Goal: Task Accomplishment & Management: Use online tool/utility

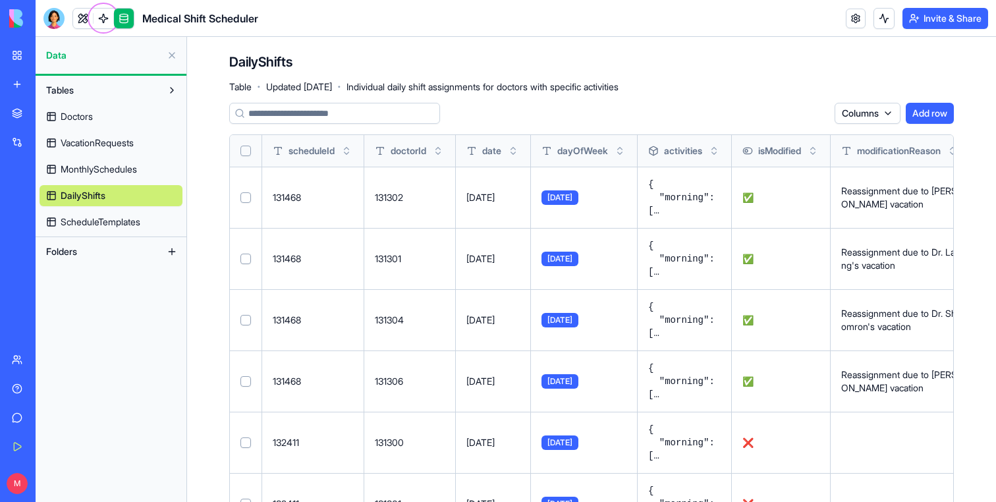
scroll to position [1587, 0]
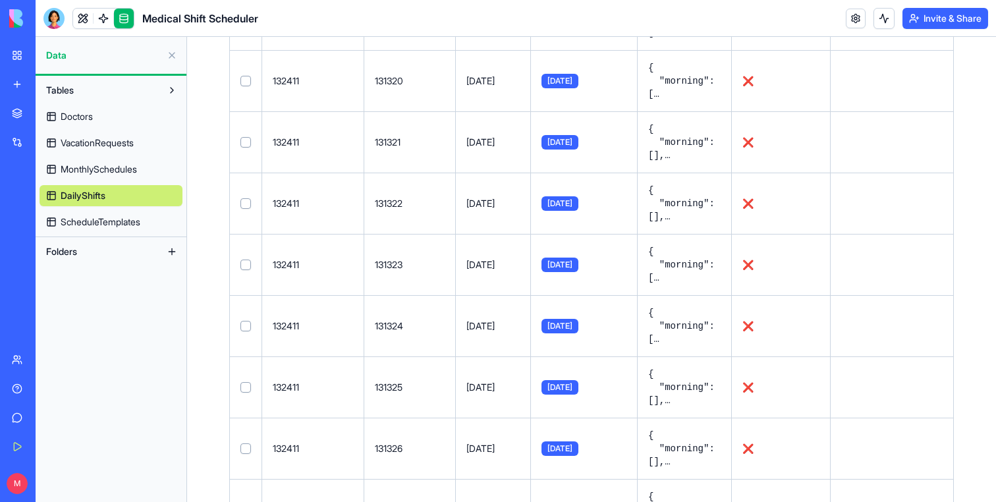
click at [19, 45] on link "My Workspace" at bounding box center [30, 55] width 53 height 26
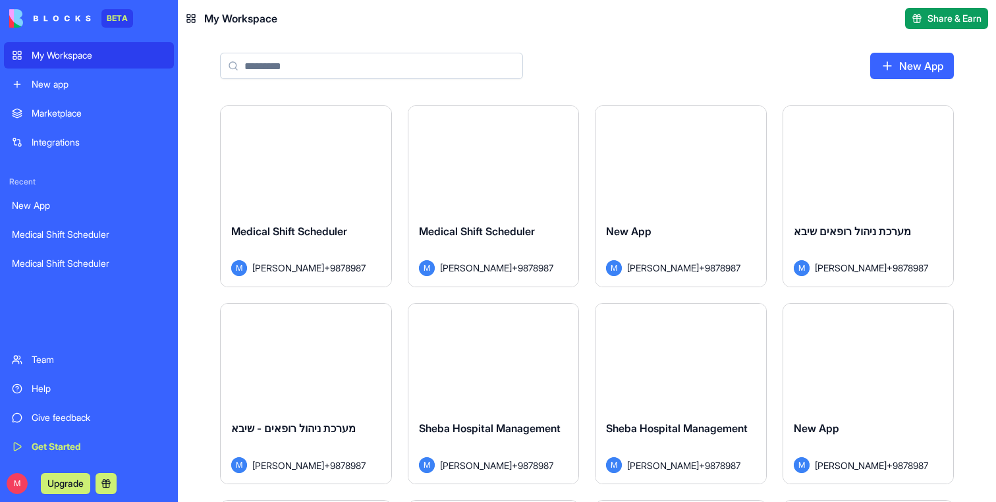
click at [43, 84] on div "New app" at bounding box center [99, 84] width 134 height 13
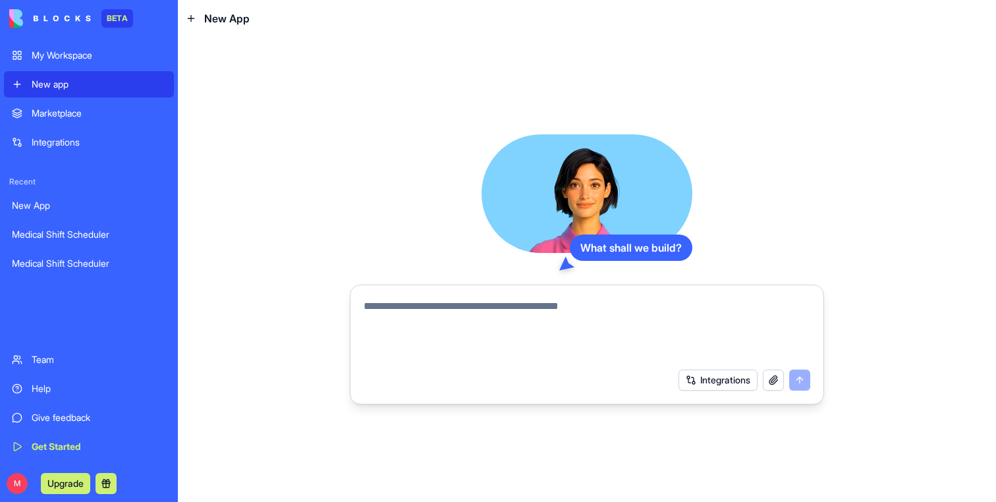
click at [416, 305] on textarea at bounding box center [587, 329] width 447 height 63
type textarea "*"
click at [397, 328] on textarea at bounding box center [587, 329] width 447 height 63
type textarea "*"
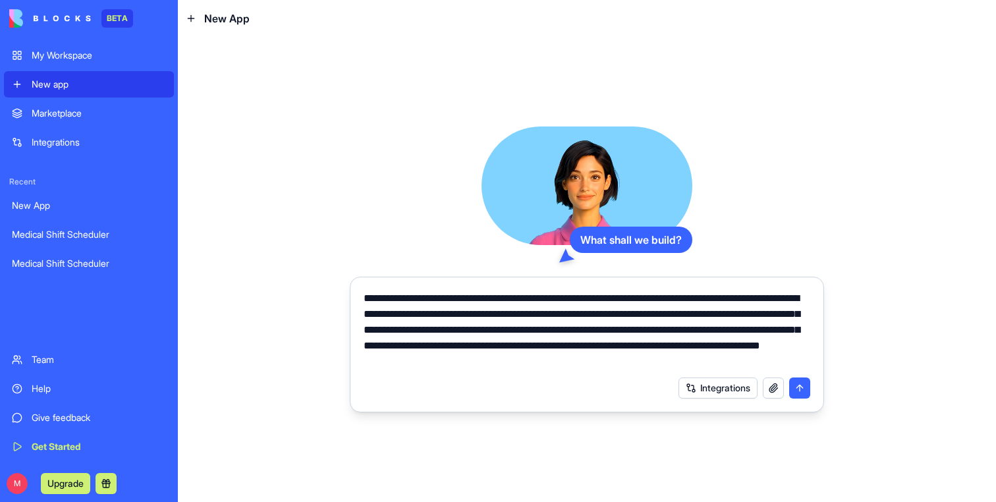
type textarea "**********"
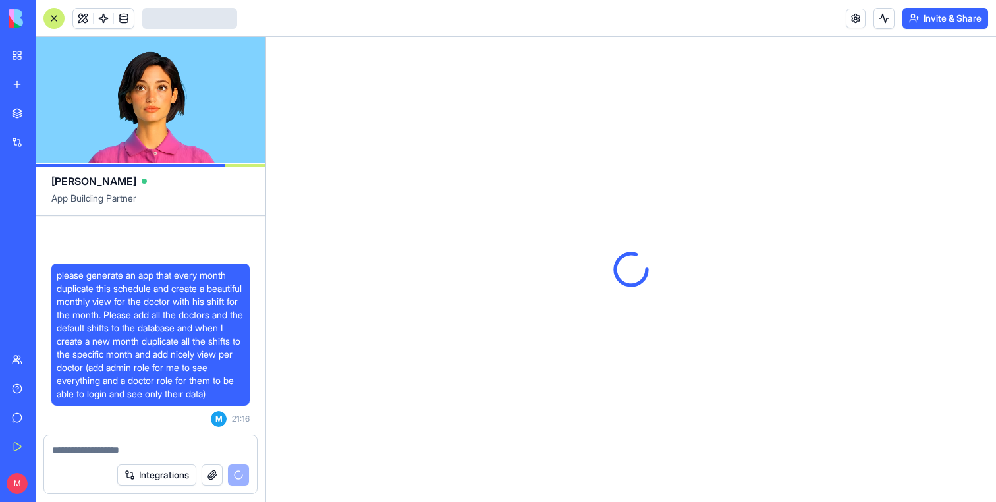
click at [153, 300] on span "please generate an app that every month duplicate this schedule and create a be…" at bounding box center [151, 335] width 188 height 132
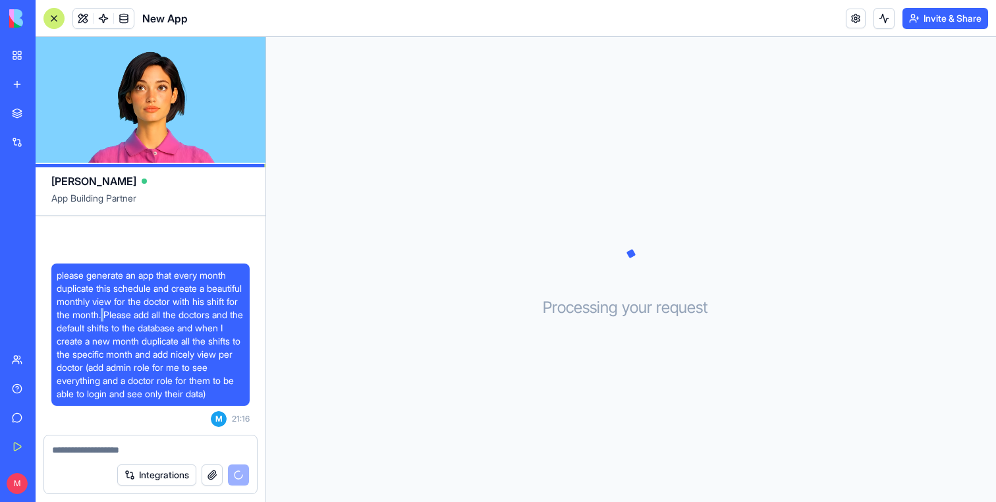
click at [153, 300] on span "please generate an app that every month duplicate this schedule and create a be…" at bounding box center [151, 335] width 188 height 132
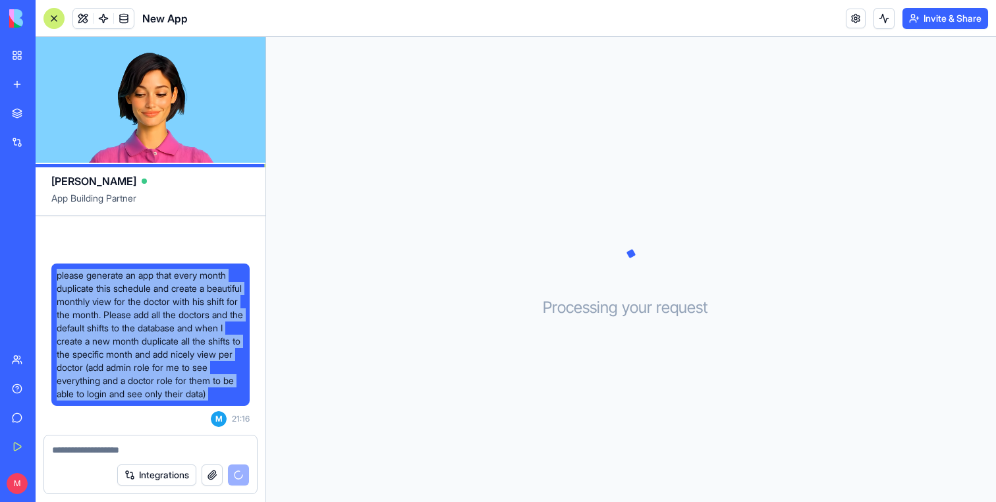
click at [153, 300] on span "please generate an app that every month duplicate this schedule and create a be…" at bounding box center [151, 335] width 188 height 132
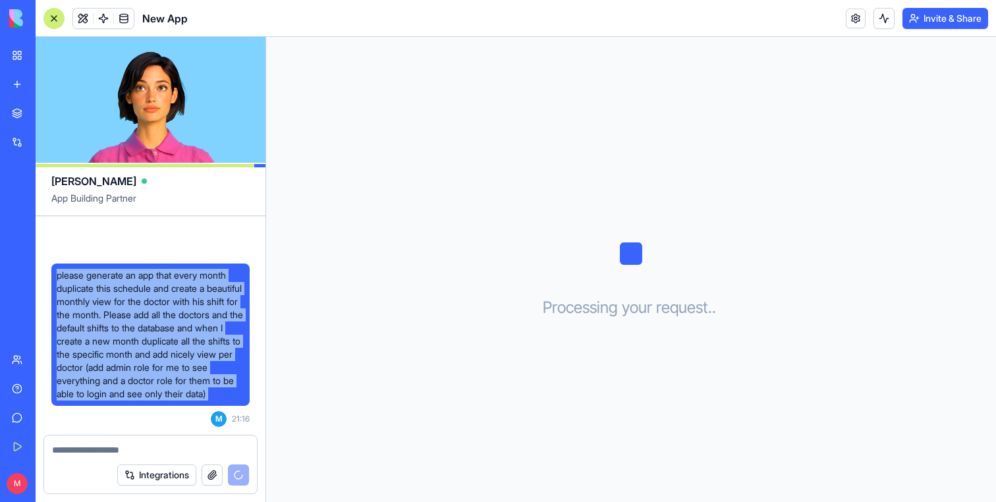
copy span "please generate an app that every month duplicate this schedule and create a be…"
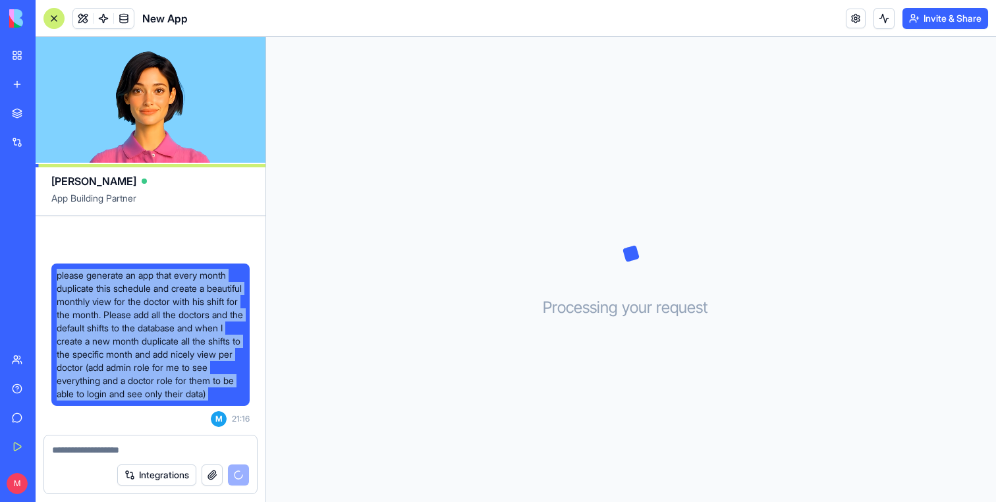
click at [20, 82] on link "New app" at bounding box center [30, 84] width 53 height 26
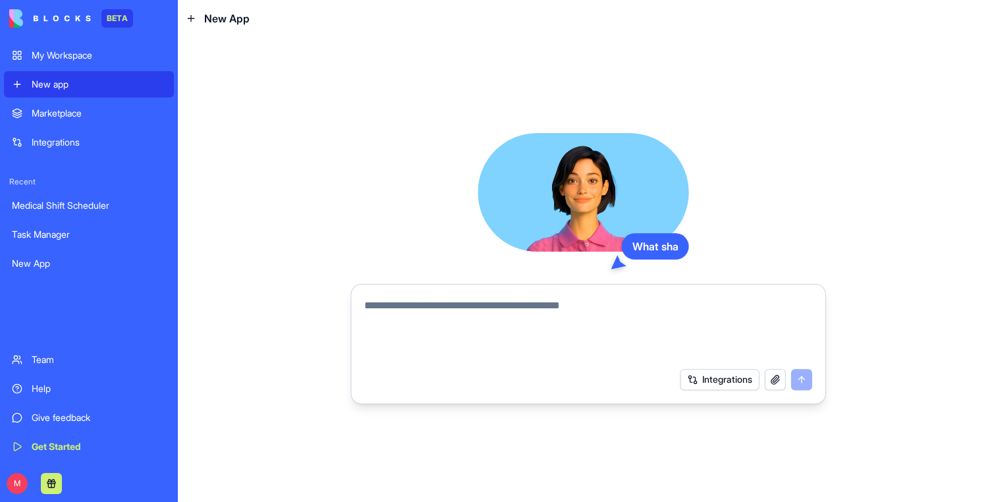
click at [464, 301] on textarea at bounding box center [587, 329] width 447 height 63
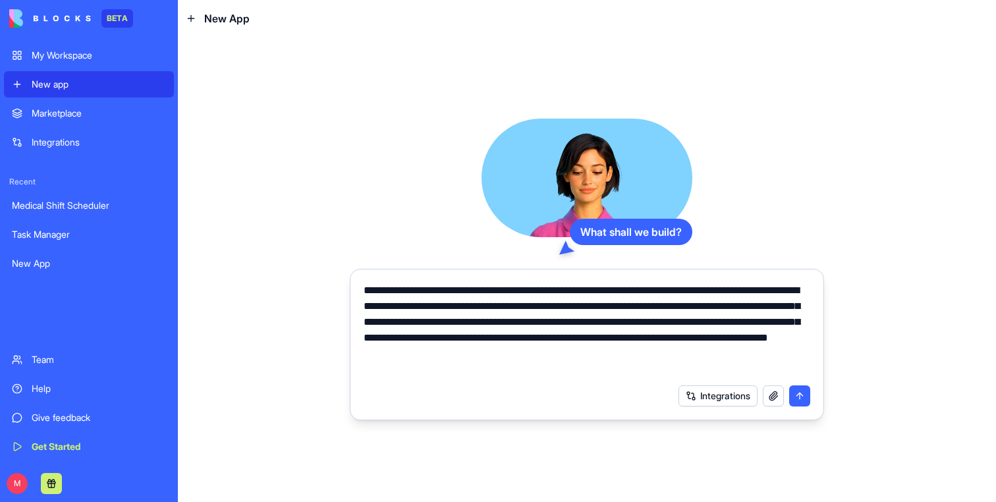
type textarea "**********"
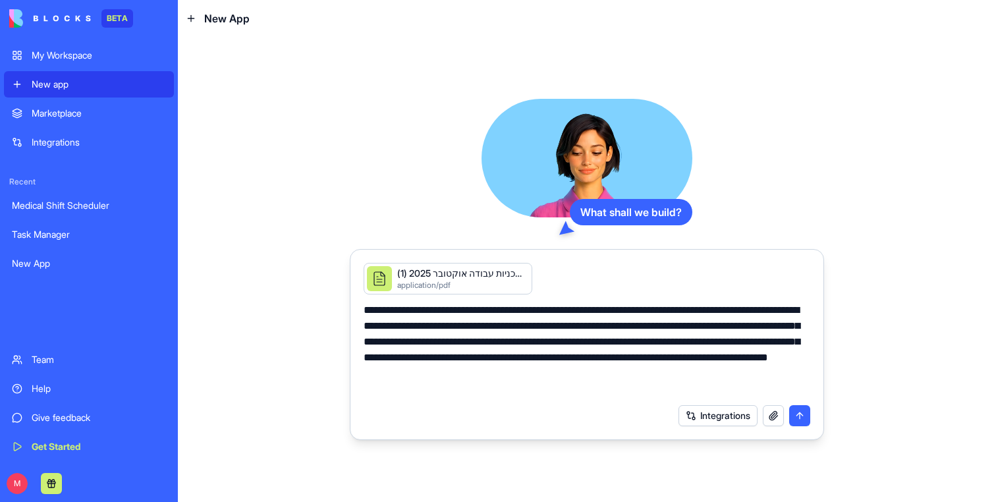
click at [804, 424] on button "submit" at bounding box center [799, 415] width 21 height 21
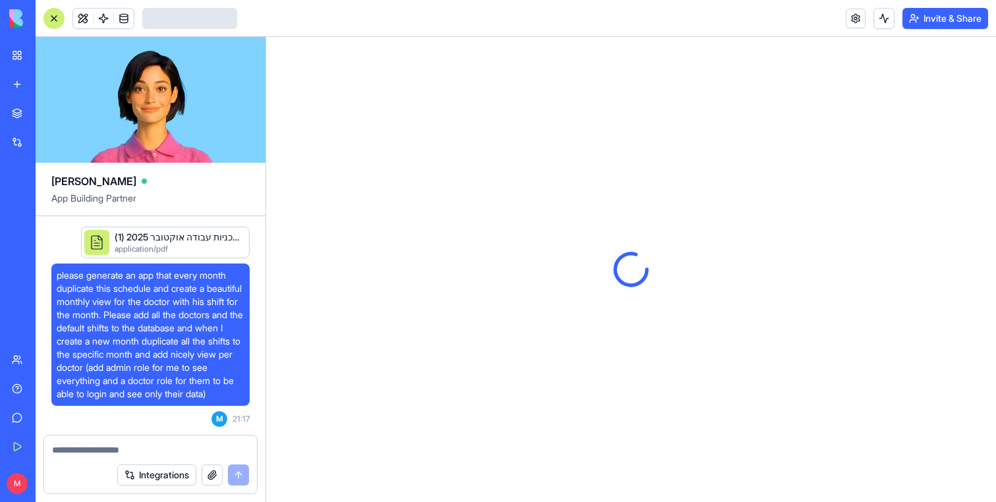
scroll to position [10, 0]
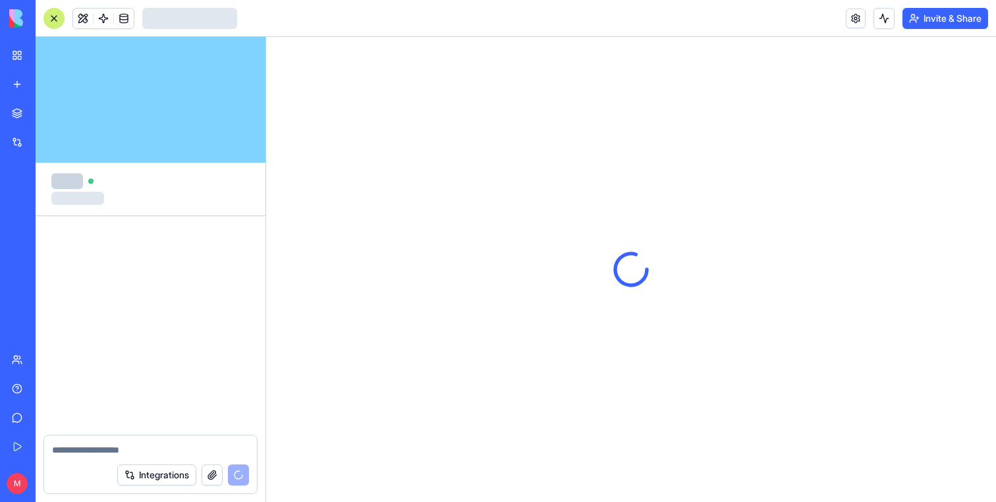
scroll to position [492, 0]
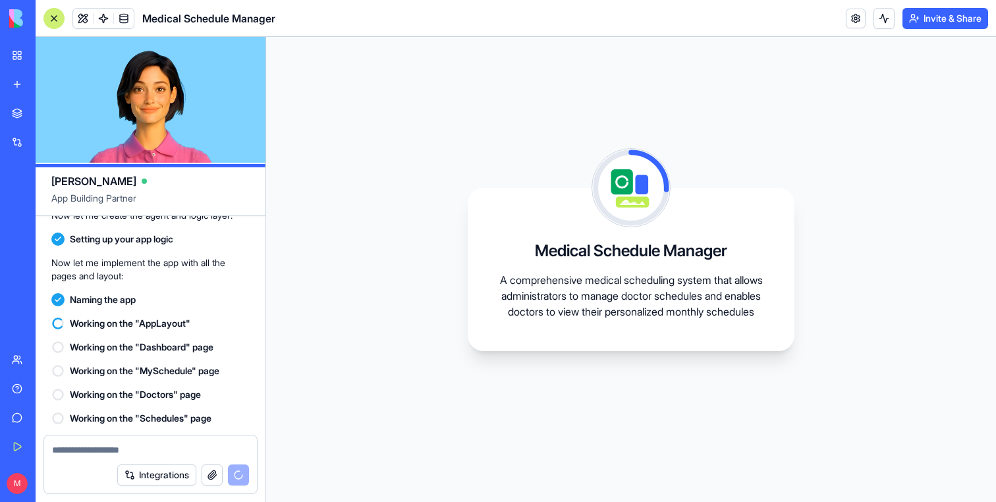
scroll to position [492, 0]
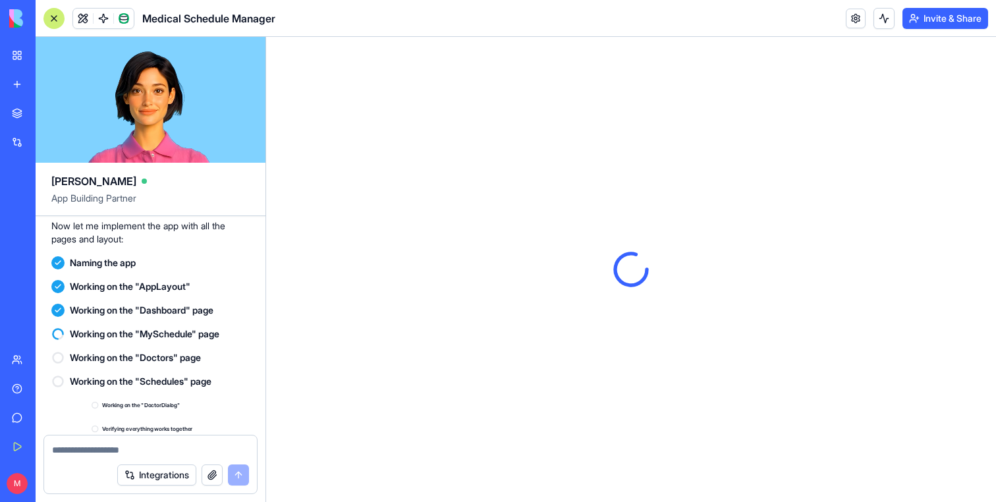
scroll to position [898, 0]
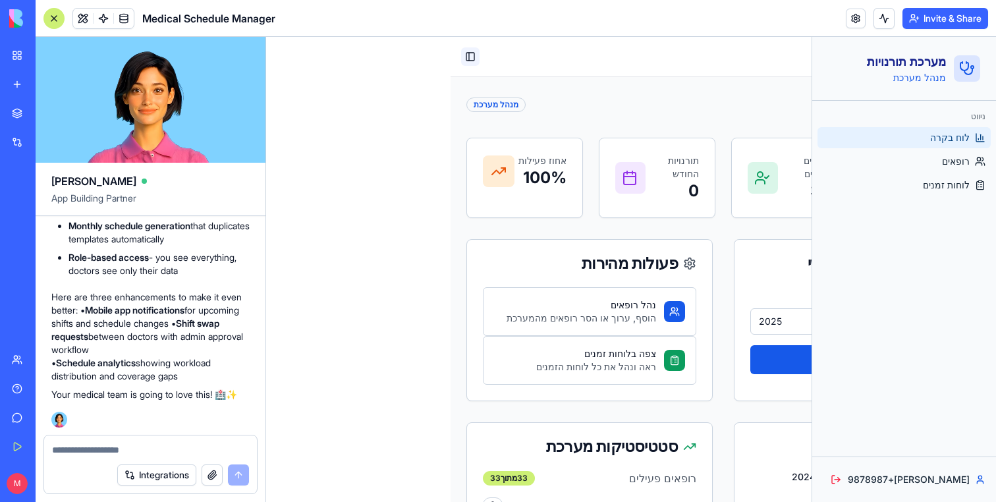
click at [470, 55] on button "Toggle Sidebar" at bounding box center [470, 56] width 18 height 18
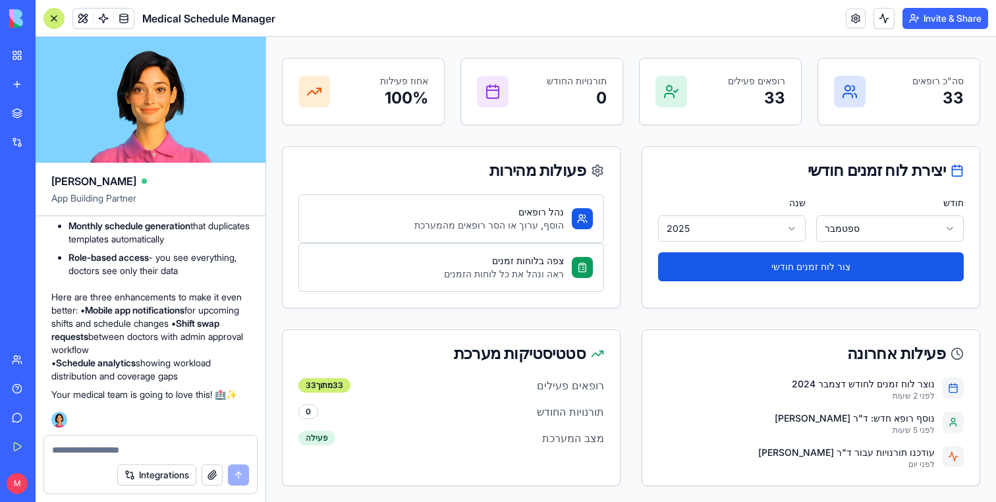
scroll to position [0, 0]
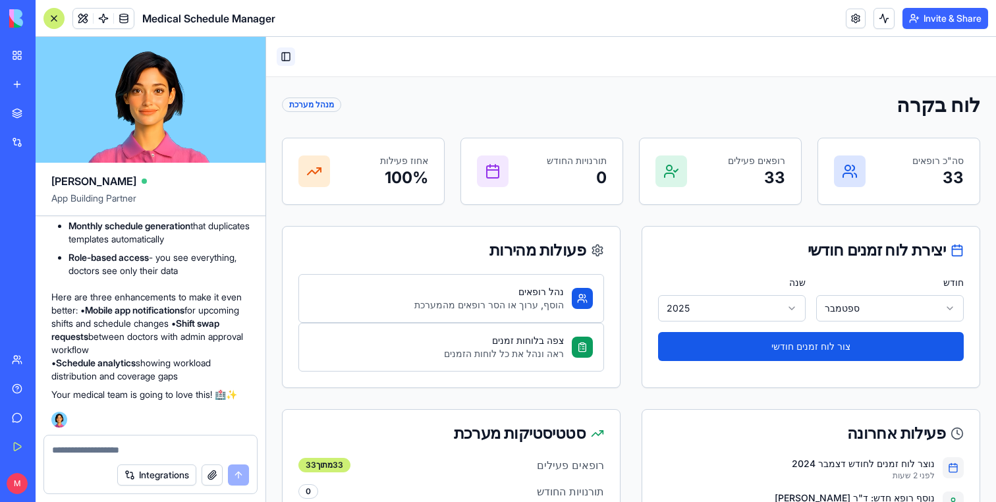
click at [286, 54] on button "Toggle Sidebar" at bounding box center [286, 56] width 18 height 18
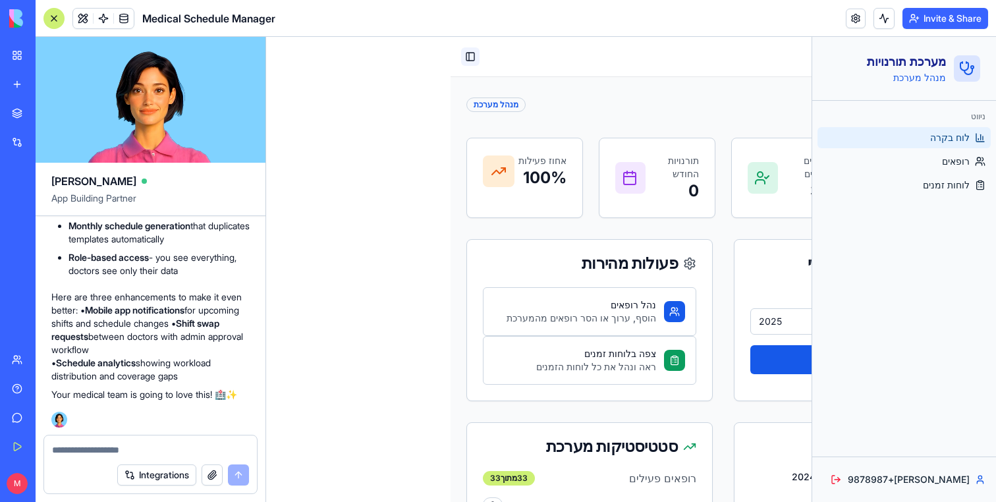
click at [470, 53] on button "Toggle Sidebar" at bounding box center [470, 56] width 18 height 18
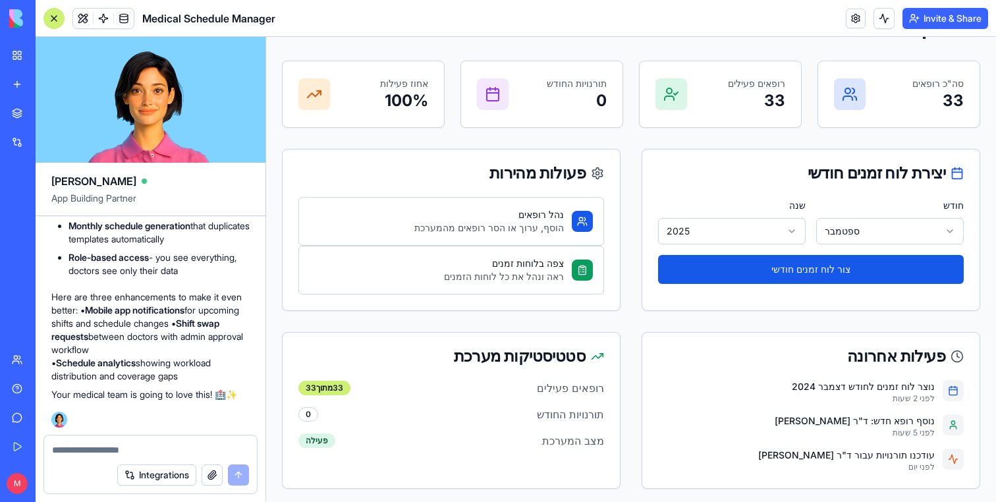
scroll to position [80, 0]
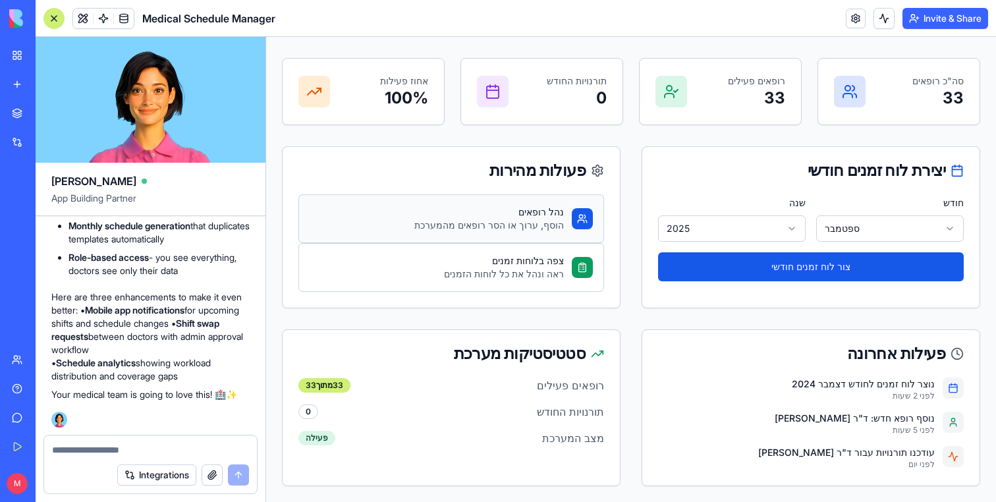
click at [503, 204] on button "נהל רופאים הוסף, ערוך או הסר רופאים מהמערכת" at bounding box center [451, 218] width 306 height 49
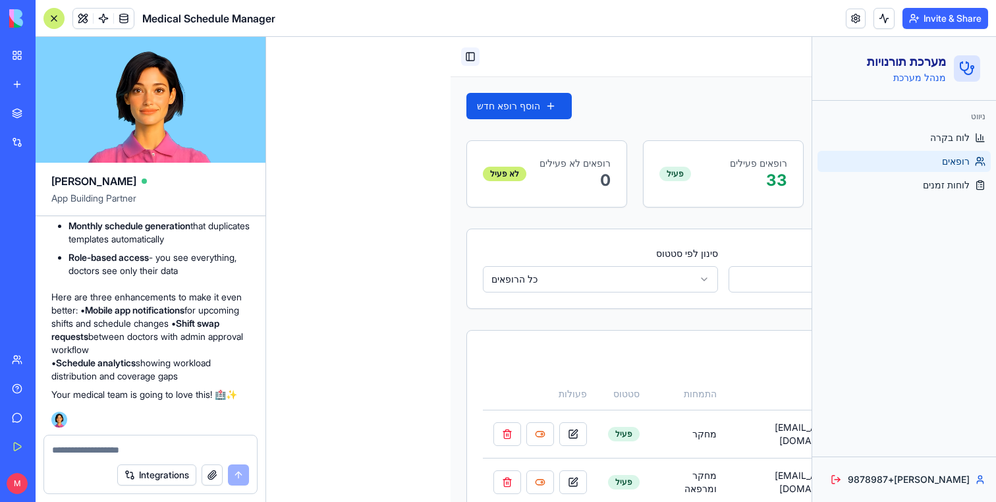
click at [466, 55] on button "Toggle Sidebar" at bounding box center [470, 56] width 18 height 18
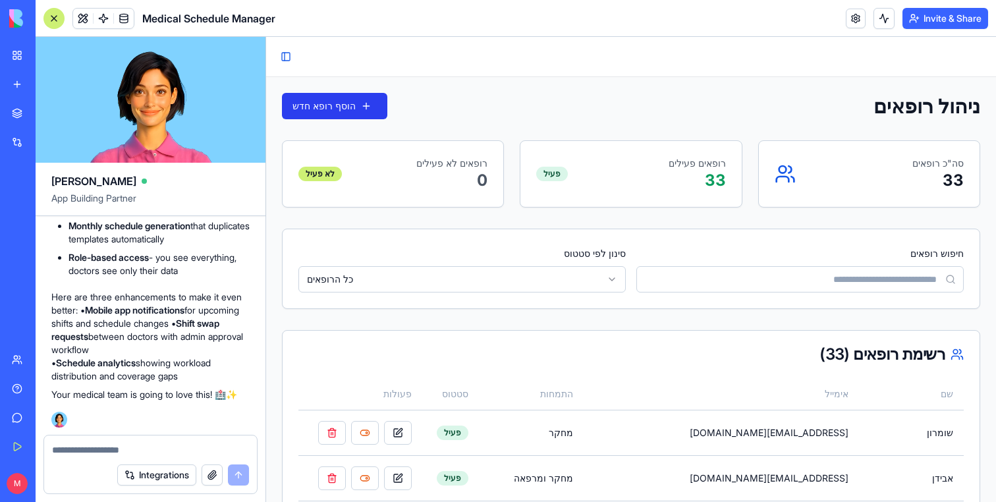
click at [364, 102] on button "הוסף רופא חדש" at bounding box center [334, 106] width 105 height 26
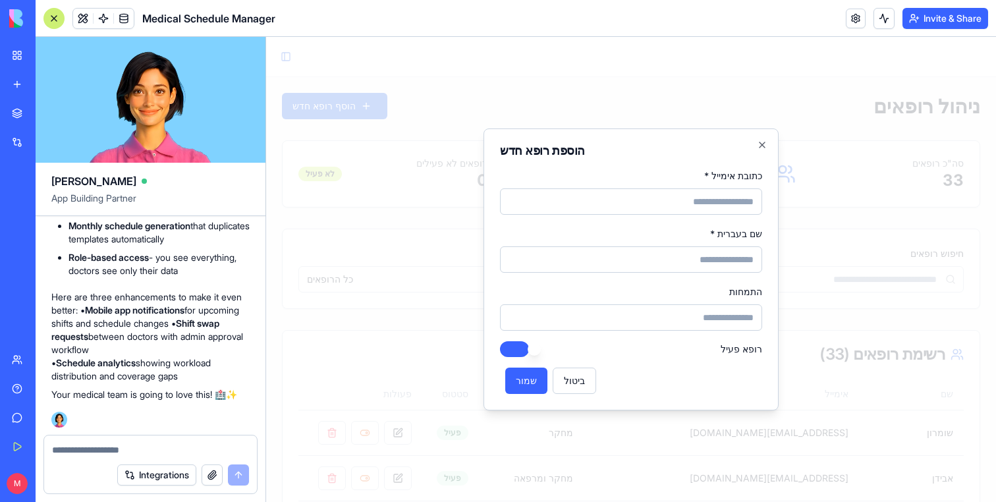
click at [526, 352] on button "רופא פעיל" at bounding box center [514, 349] width 29 height 16
click at [56, 11] on div at bounding box center [53, 18] width 21 height 21
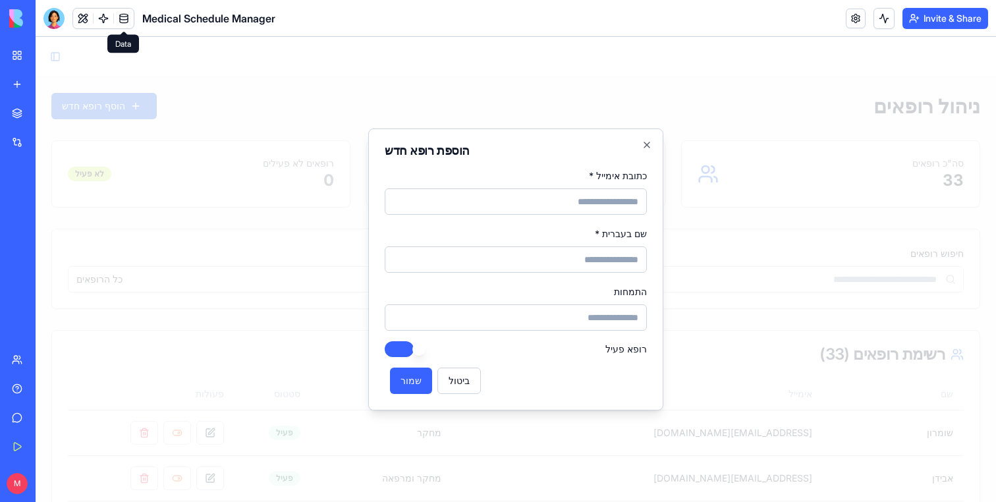
click at [405, 348] on button "רופא פעיל" at bounding box center [399, 349] width 29 height 16
click at [456, 389] on button "ביטול" at bounding box center [458, 381] width 43 height 26
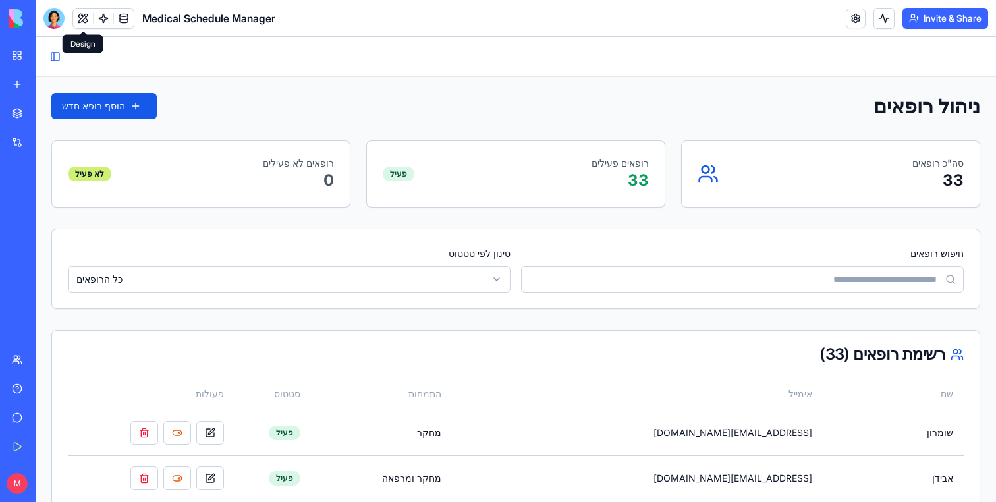
click at [80, 22] on span at bounding box center [83, 18] width 37 height 37
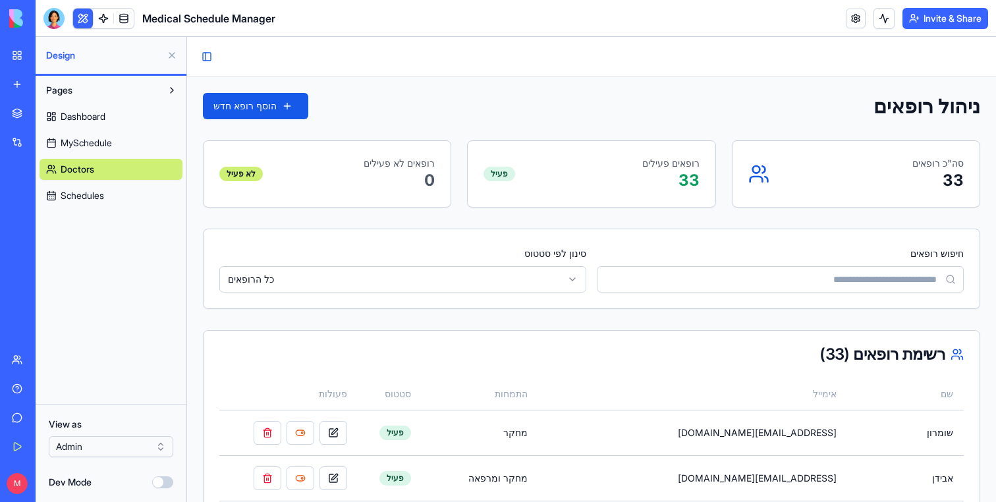
click at [90, 115] on span "Dashboard" at bounding box center [83, 116] width 45 height 13
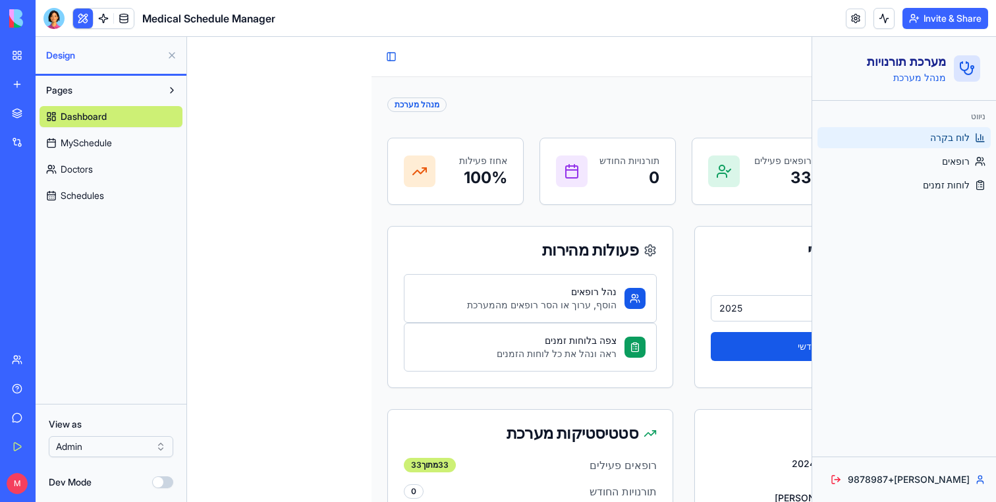
click at [89, 121] on span "Dashboard" at bounding box center [84, 116] width 46 height 13
click at [89, 135] on link "MySchedule" at bounding box center [111, 142] width 143 height 21
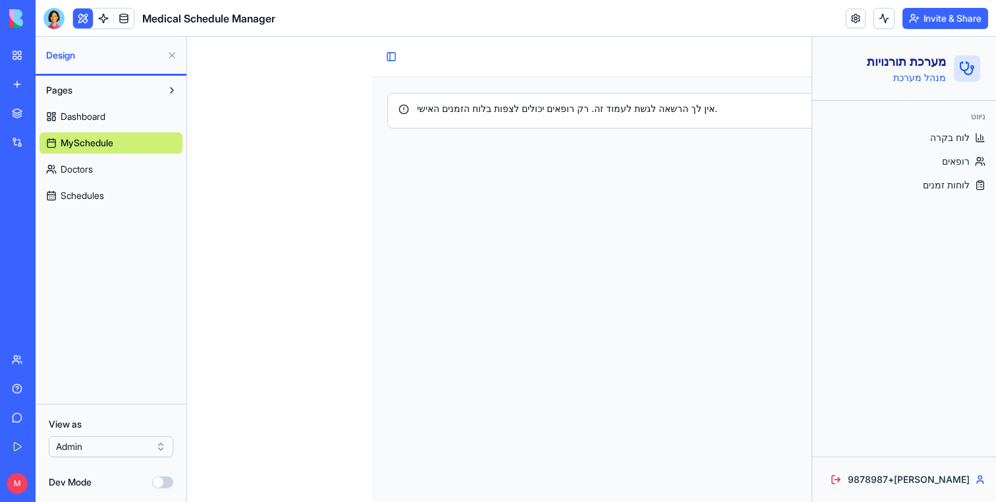
click at [88, 195] on span "Schedules" at bounding box center [82, 195] width 43 height 13
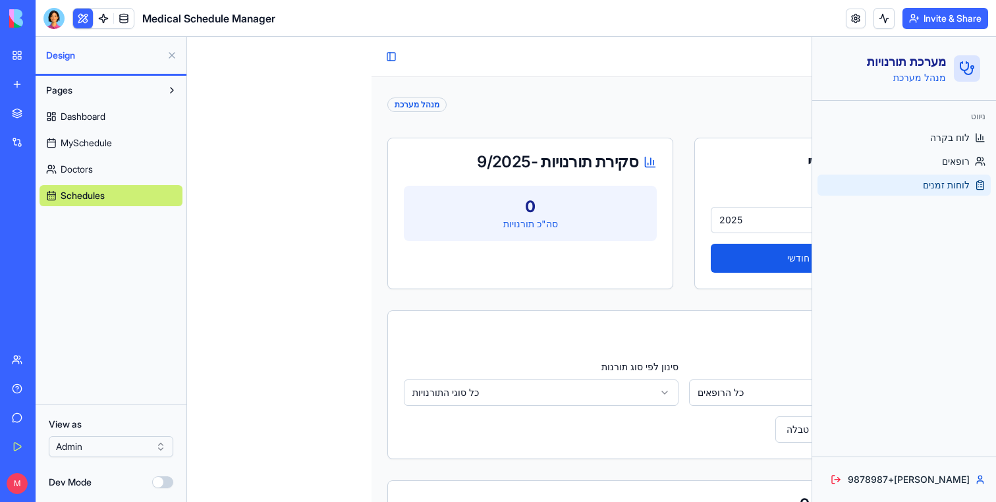
click at [170, 52] on button at bounding box center [171, 55] width 21 height 21
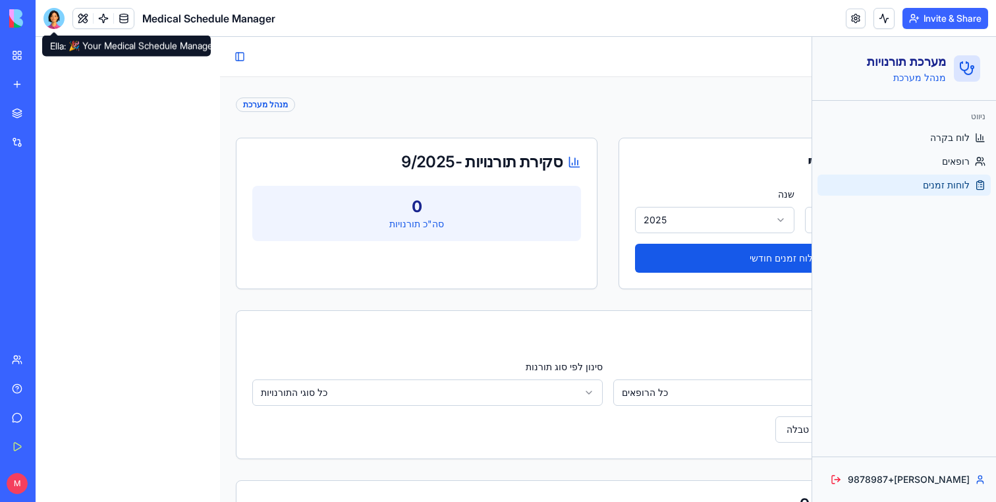
click at [57, 15] on div at bounding box center [53, 18] width 21 height 21
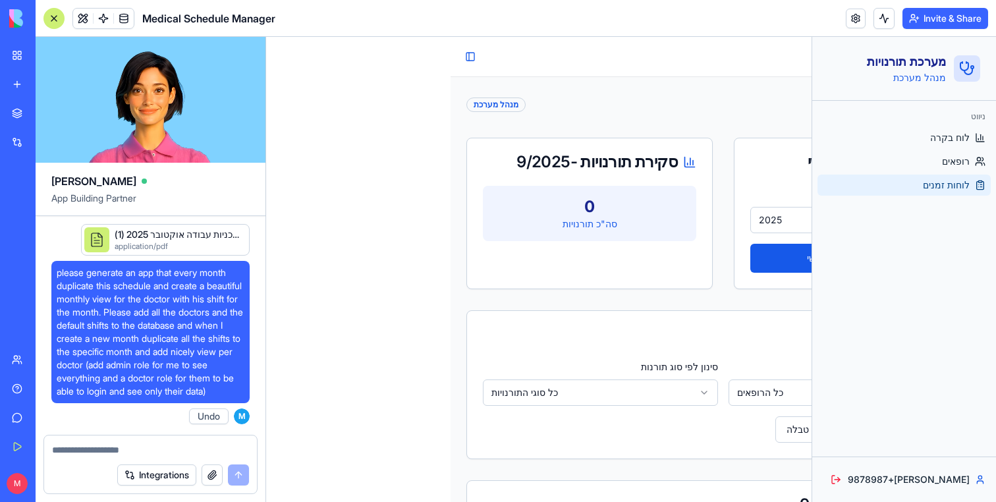
scroll to position [898, 0]
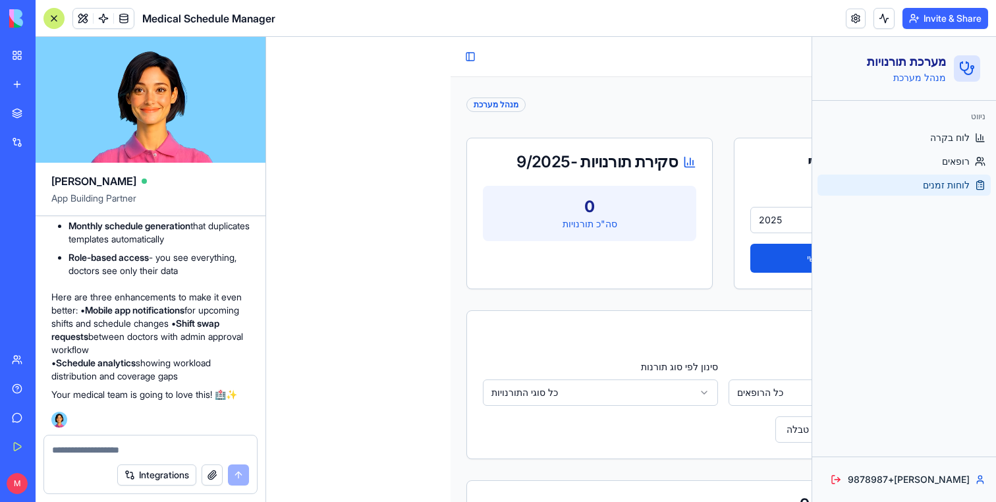
click at [55, 25] on div at bounding box center [53, 18] width 21 height 21
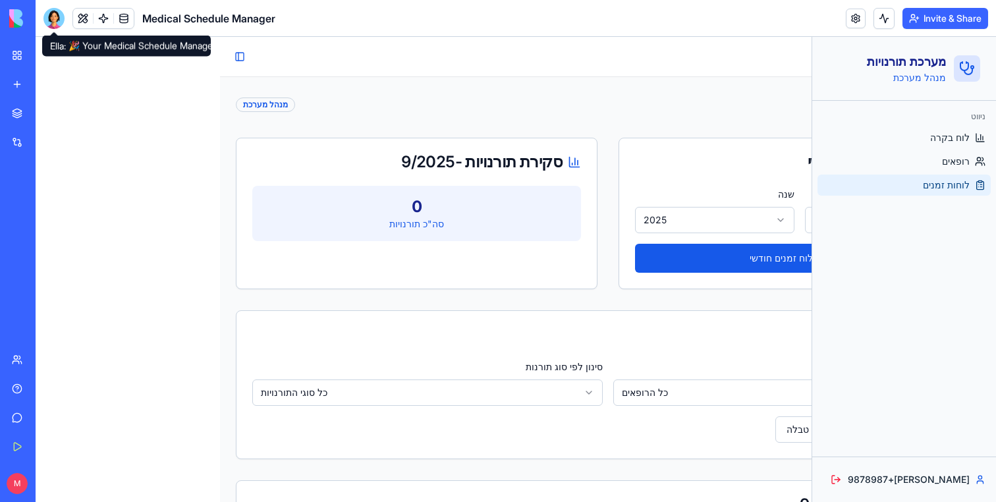
click at [51, 25] on div at bounding box center [53, 18] width 21 height 21
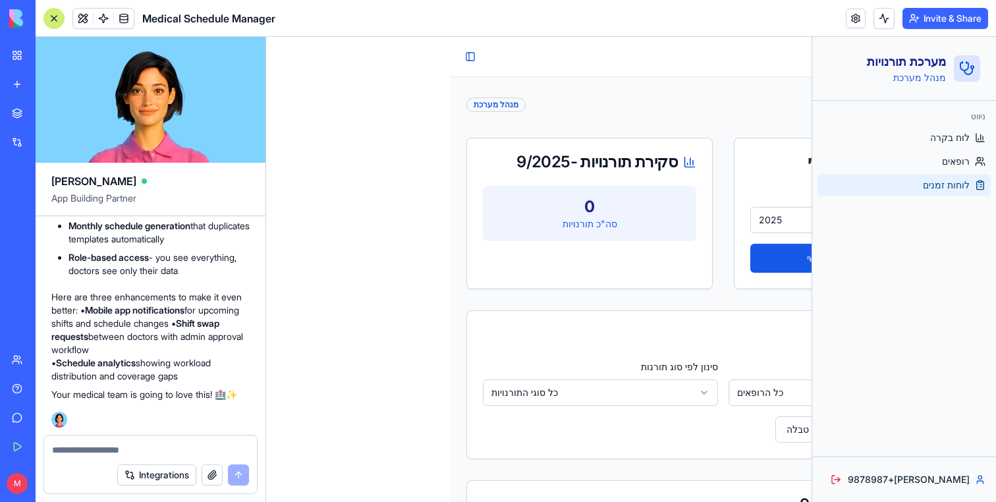
scroll to position [0, 0]
click at [111, 443] on div at bounding box center [150, 445] width 213 height 21
click at [126, 18] on span at bounding box center [123, 18] width 37 height 37
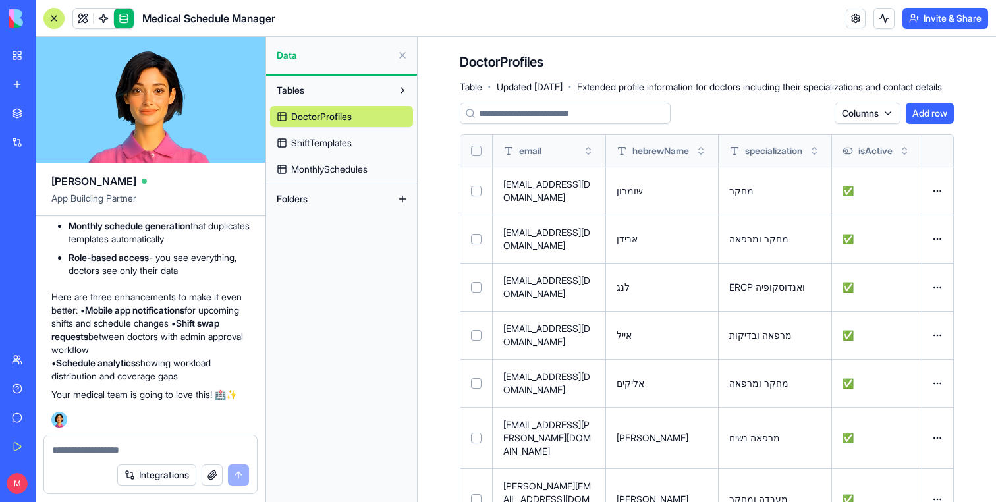
click at [476, 190] on button "Select row" at bounding box center [476, 191] width 11 height 11
click at [342, 142] on span "ShiftTemplates" at bounding box center [321, 142] width 61 height 13
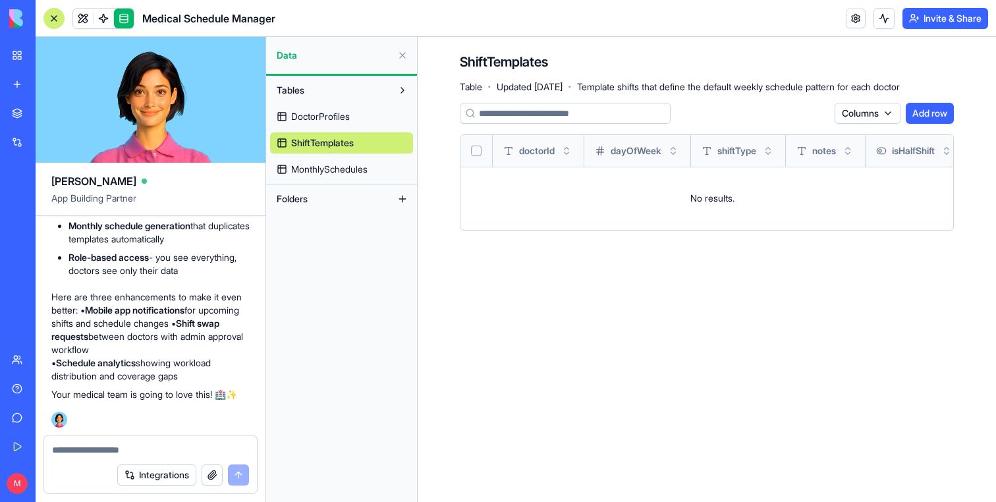
click at [334, 167] on span "MonthlySchedules" at bounding box center [329, 169] width 76 height 13
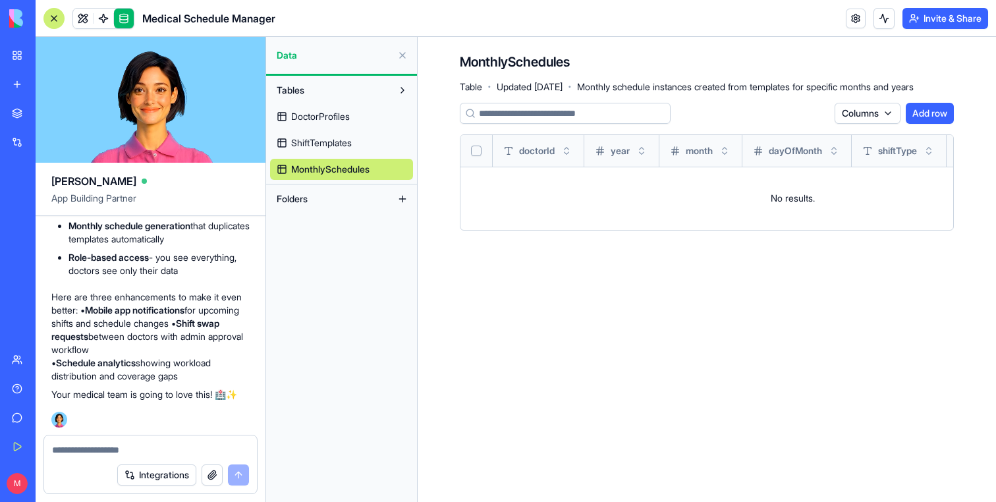
click at [331, 140] on span "ShiftTemplates" at bounding box center [321, 142] width 61 height 13
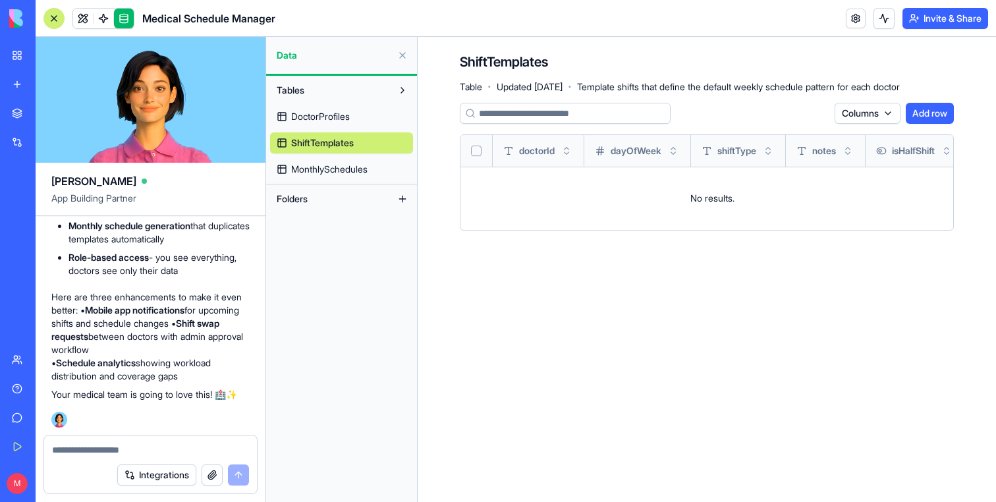
click at [326, 113] on span "DoctorProfiles" at bounding box center [320, 116] width 59 height 13
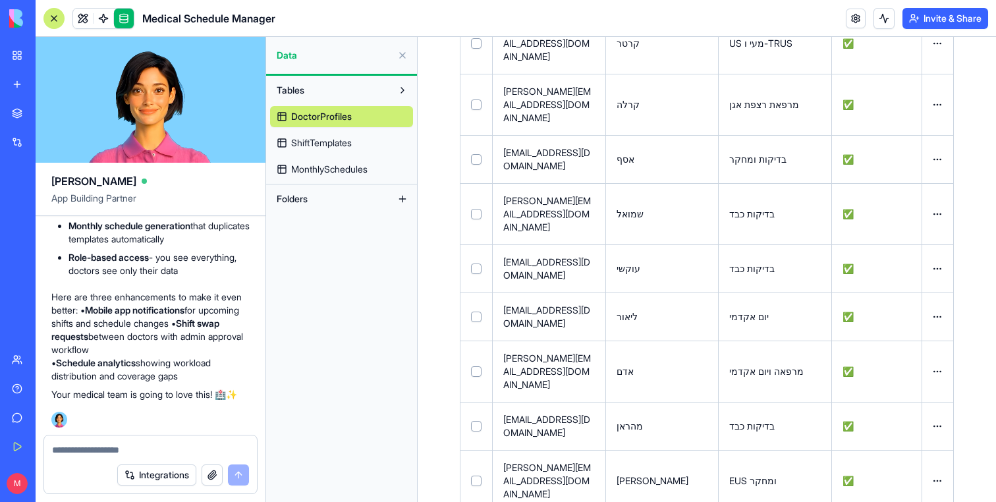
scroll to position [1251, 0]
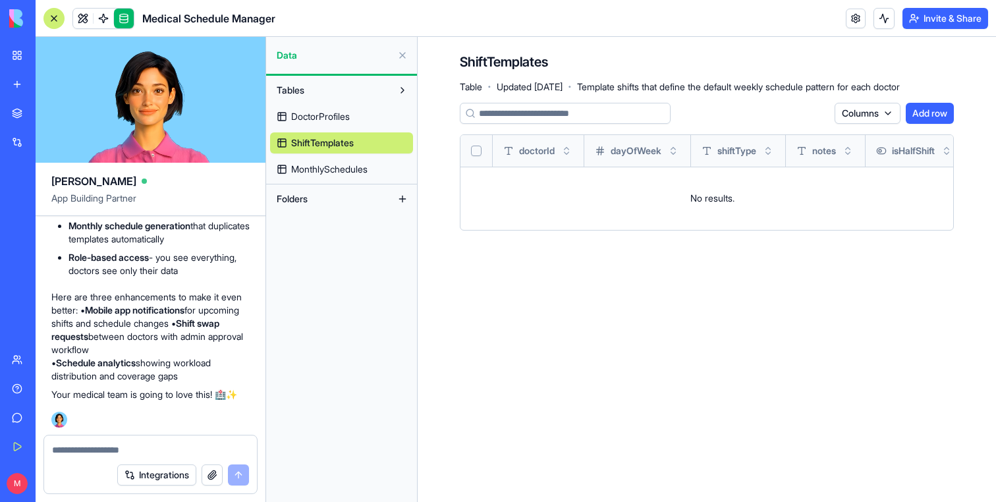
click at [322, 159] on link "MonthlySchedules" at bounding box center [341, 169] width 143 height 21
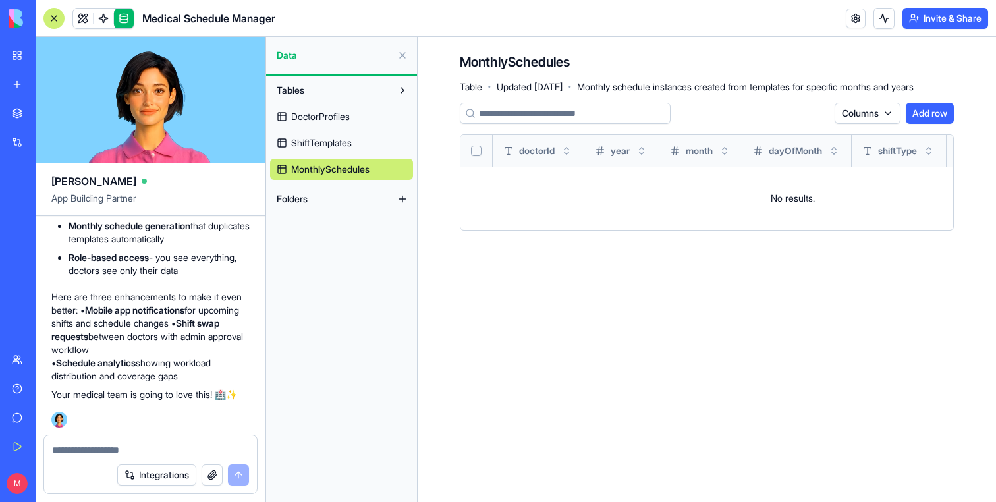
click at [325, 144] on span "ShiftTemplates" at bounding box center [321, 142] width 61 height 13
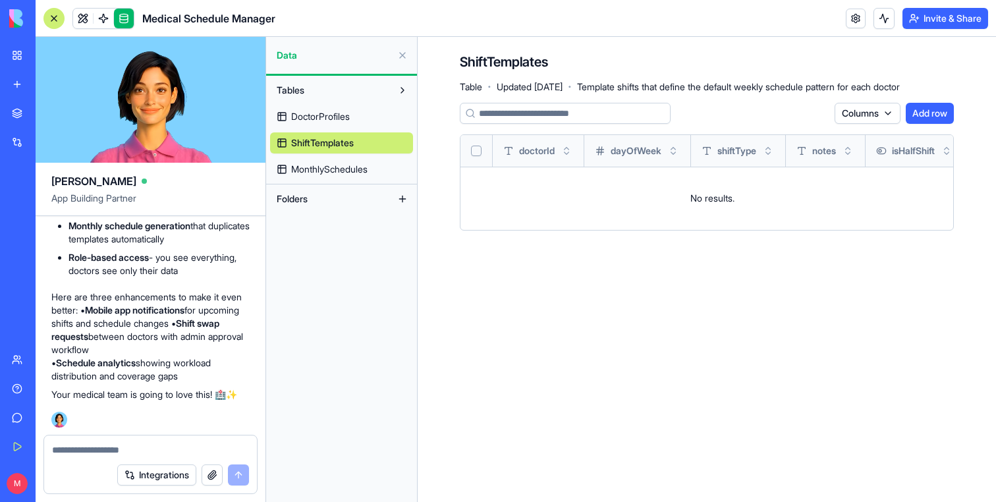
click at [320, 113] on span "DoctorProfiles" at bounding box center [320, 116] width 59 height 13
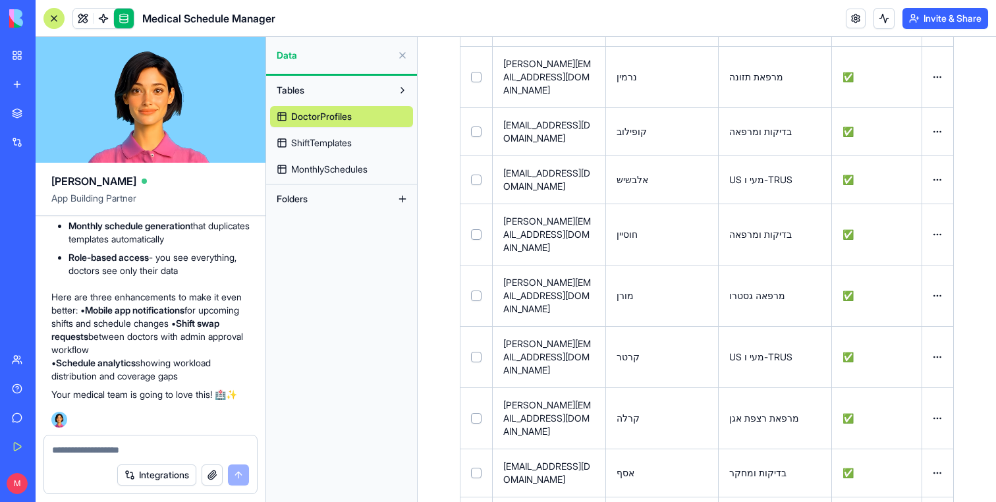
scroll to position [1045, 0]
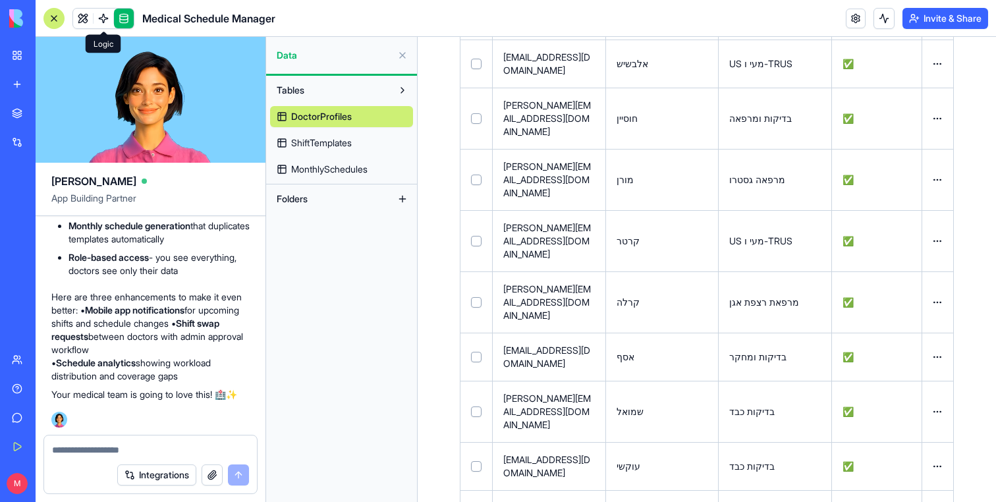
click at [112, 17] on span at bounding box center [103, 18] width 37 height 37
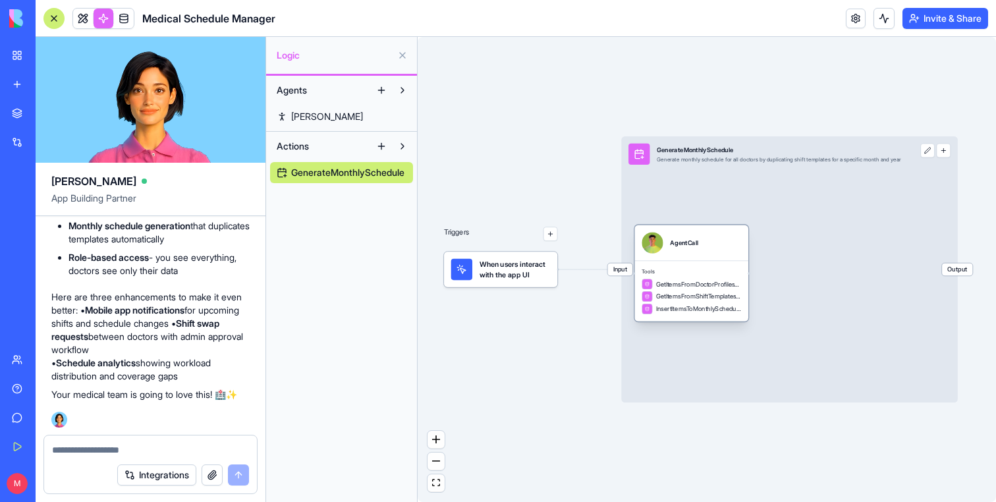
click at [717, 261] on div "Tools GetItemsFromDoctorProfilesTable GetItemsFromShiftTemplatesTable InsertIte…" at bounding box center [691, 291] width 113 height 61
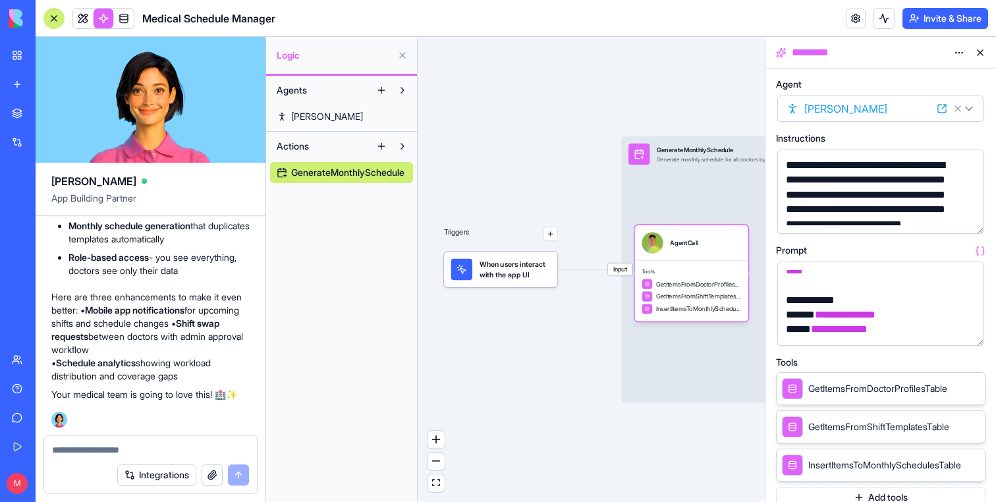
scroll to position [537, 0]
click at [88, 454] on textarea at bounding box center [150, 449] width 197 height 13
type textarea "*"
type textarea "**********"
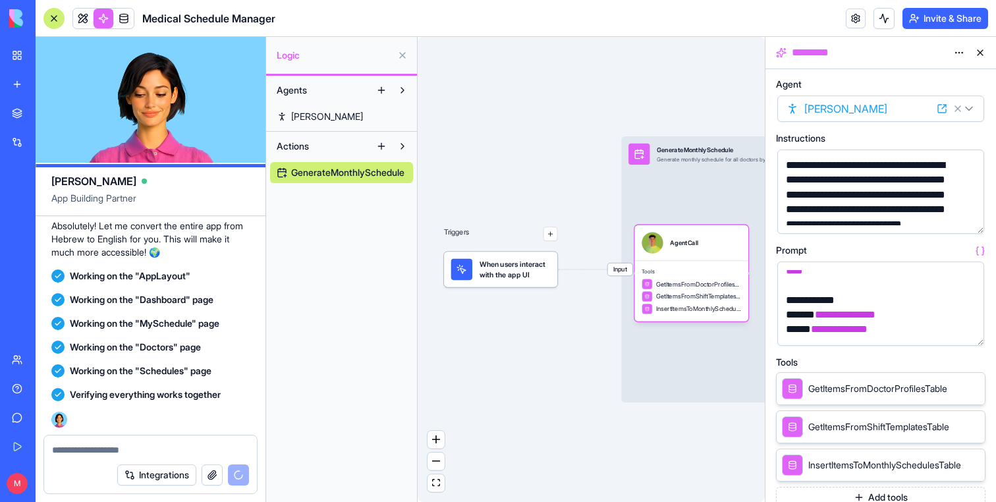
scroll to position [1506, 0]
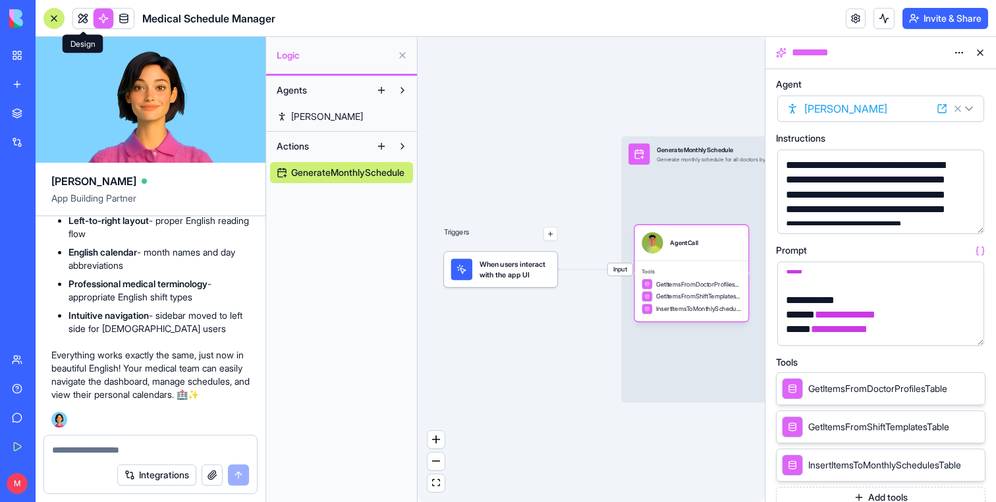
click at [84, 19] on span at bounding box center [83, 18] width 37 height 37
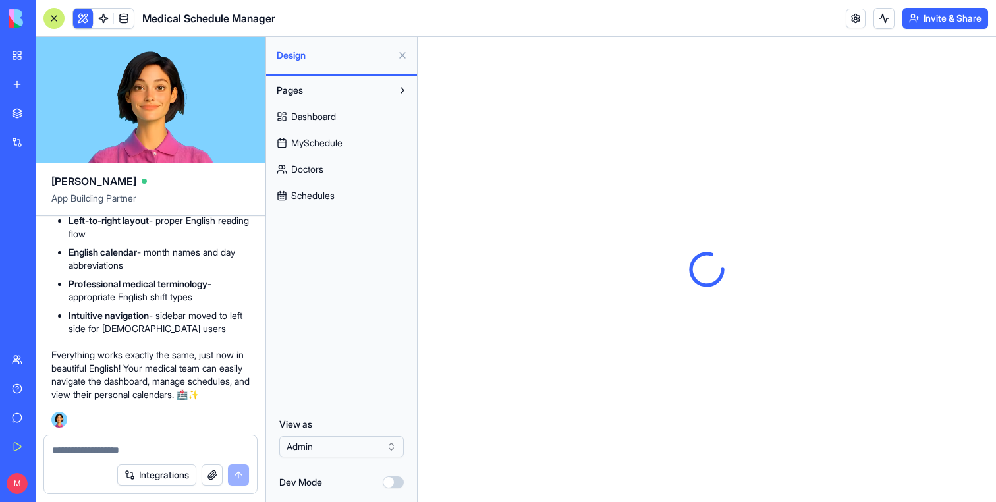
click at [404, 57] on button at bounding box center [402, 55] width 21 height 21
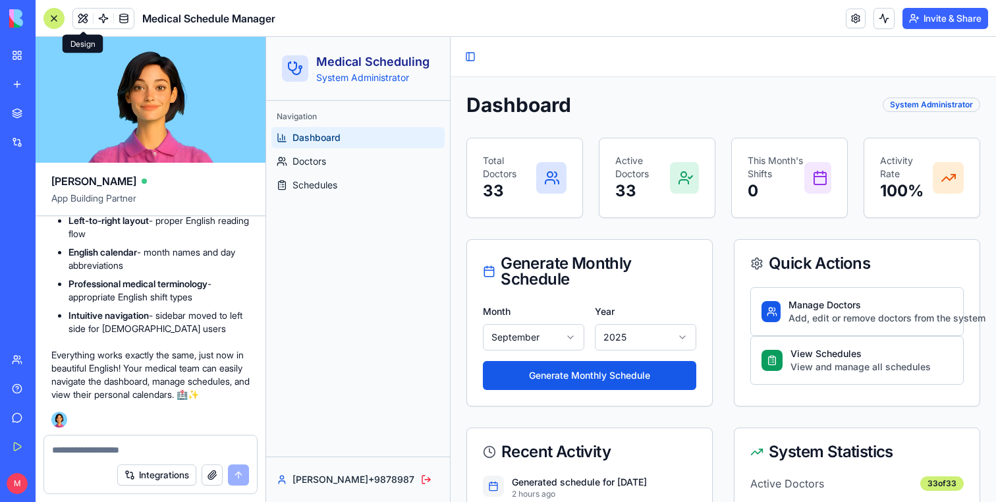
scroll to position [98, 0]
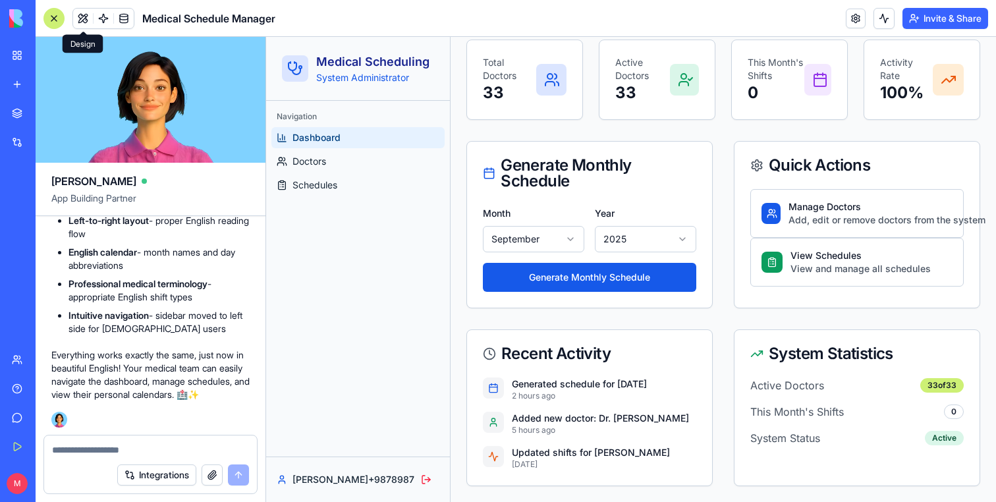
click at [124, 460] on div "Integrations" at bounding box center [150, 474] width 213 height 37
click at [124, 454] on textarea at bounding box center [150, 449] width 197 height 13
type textarea "*"
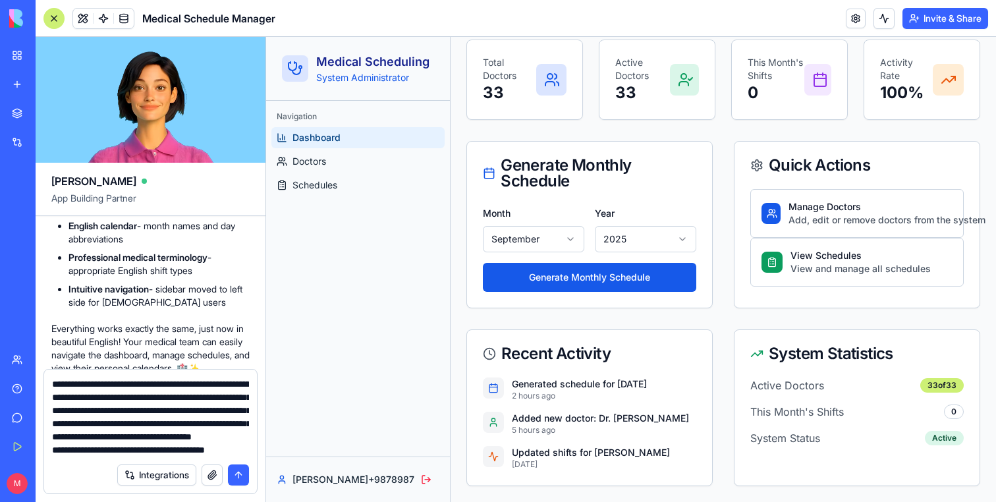
scroll to position [38, 0]
type textarea "**********"
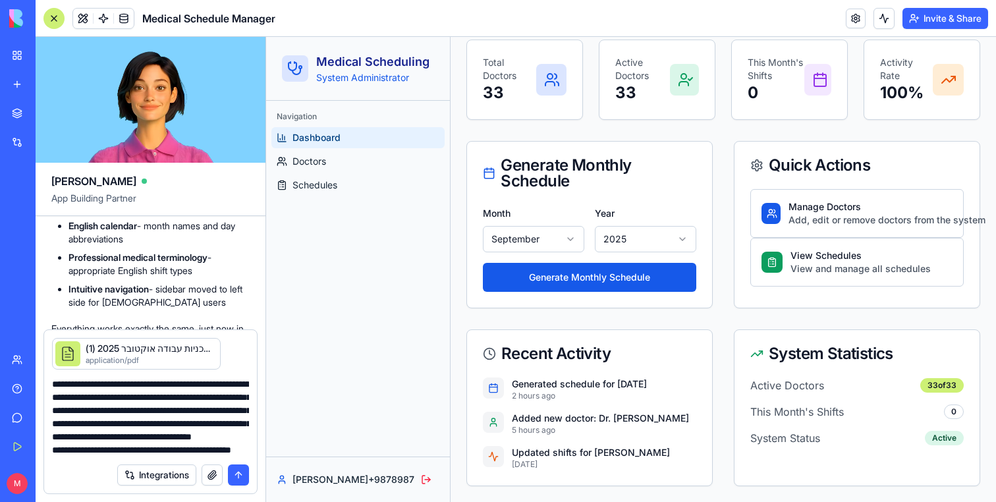
click at [243, 475] on button "submit" at bounding box center [238, 474] width 21 height 21
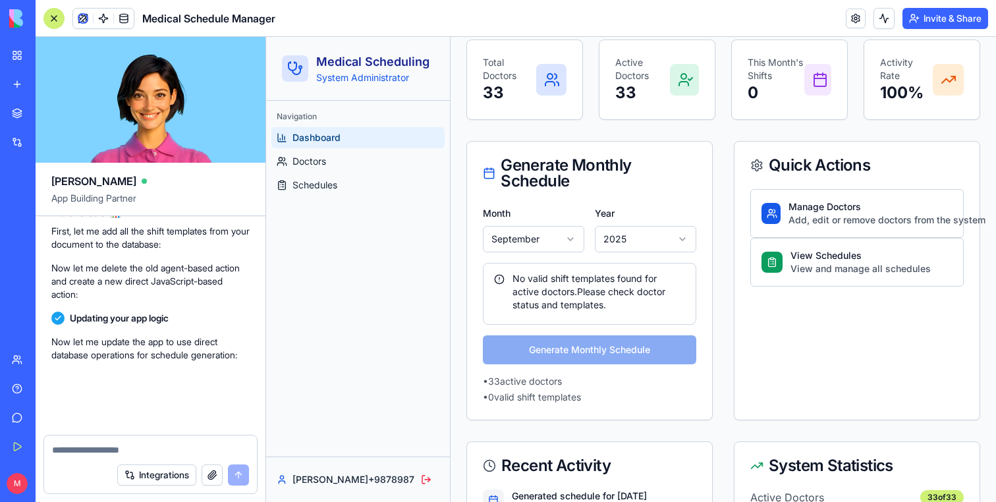
scroll to position [2542, 0]
